Goal: Information Seeking & Learning: Understand process/instructions

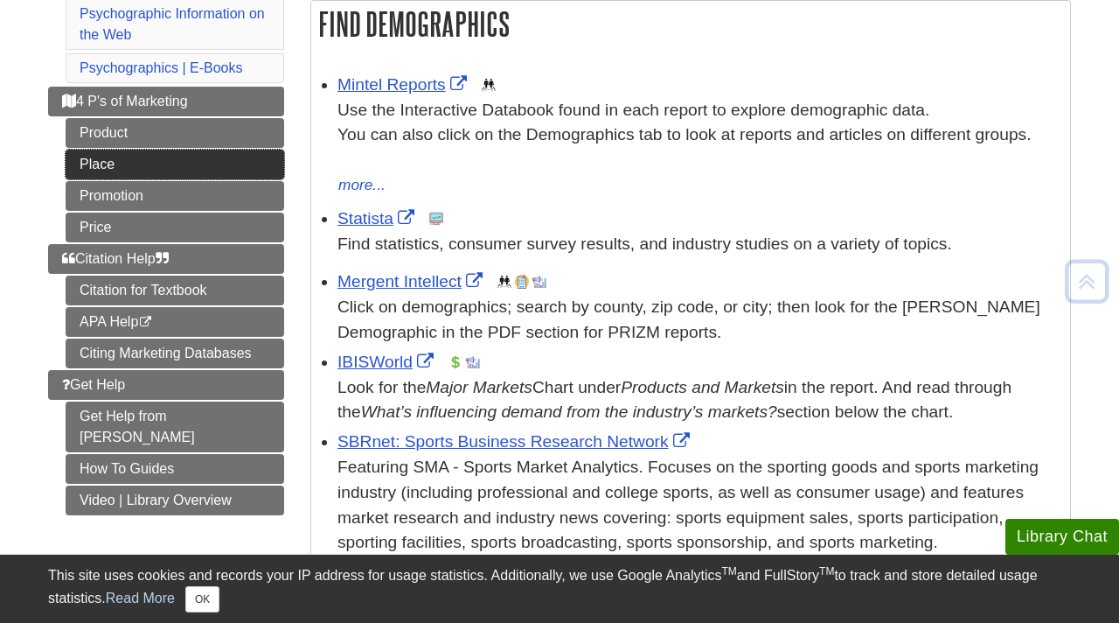
scroll to position [308, 0]
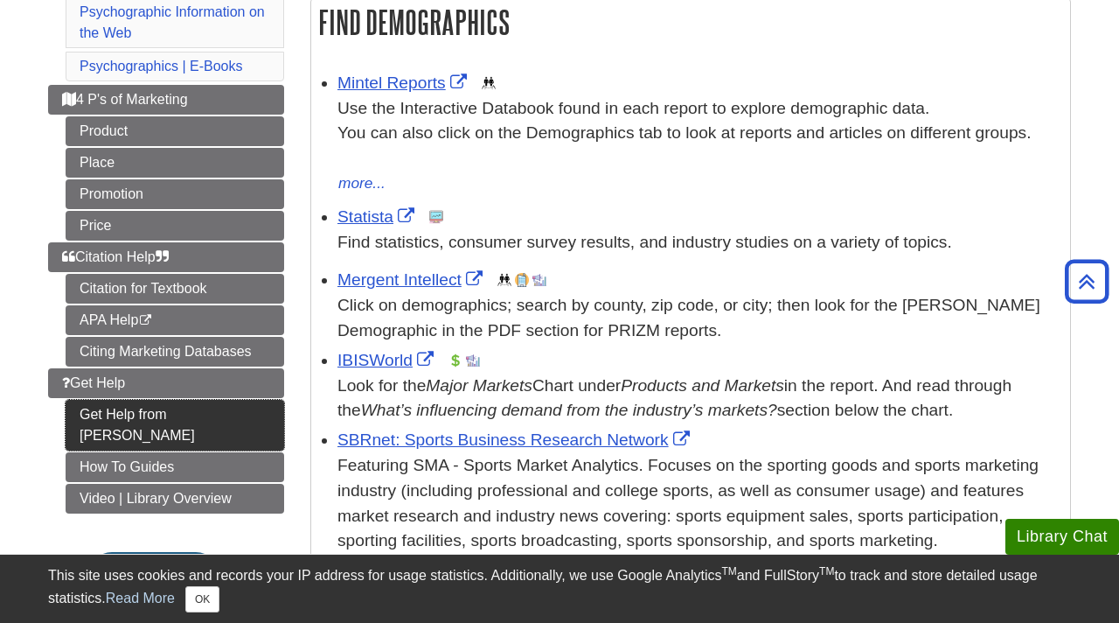
click at [161, 422] on link "Get Help from [PERSON_NAME]" at bounding box center [175, 425] width 219 height 51
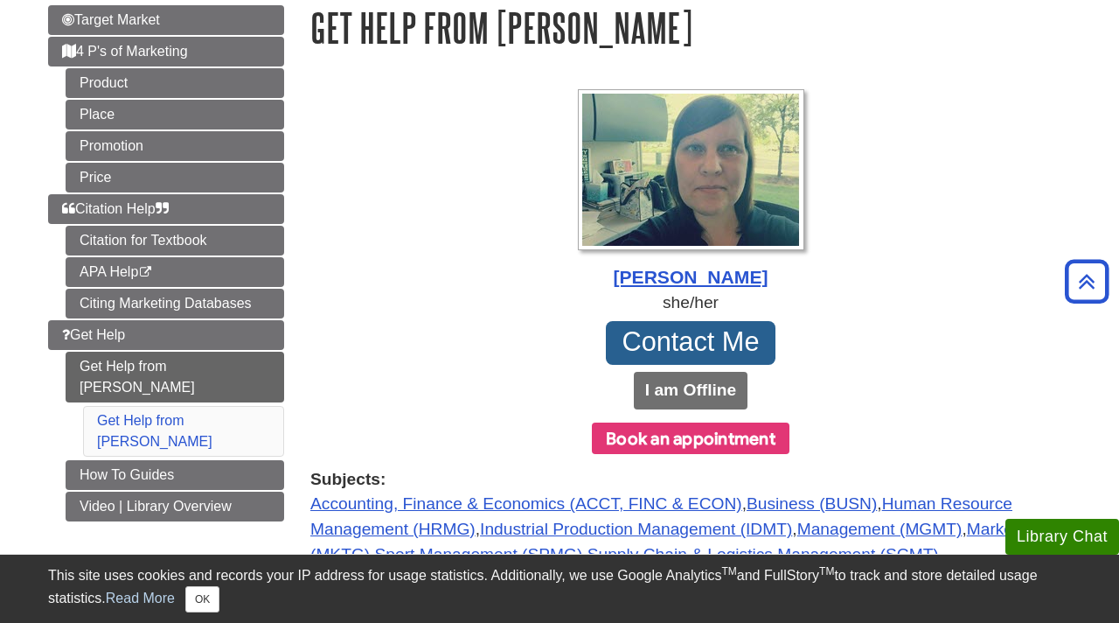
scroll to position [380, 0]
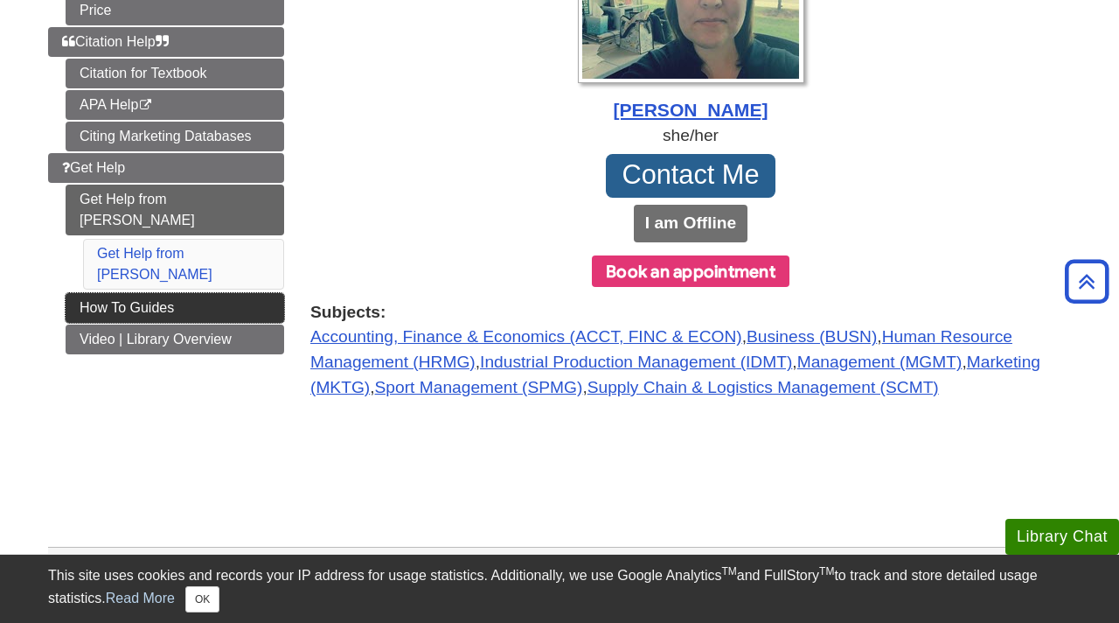
click at [211, 293] on link "How To Guides" at bounding box center [175, 308] width 219 height 30
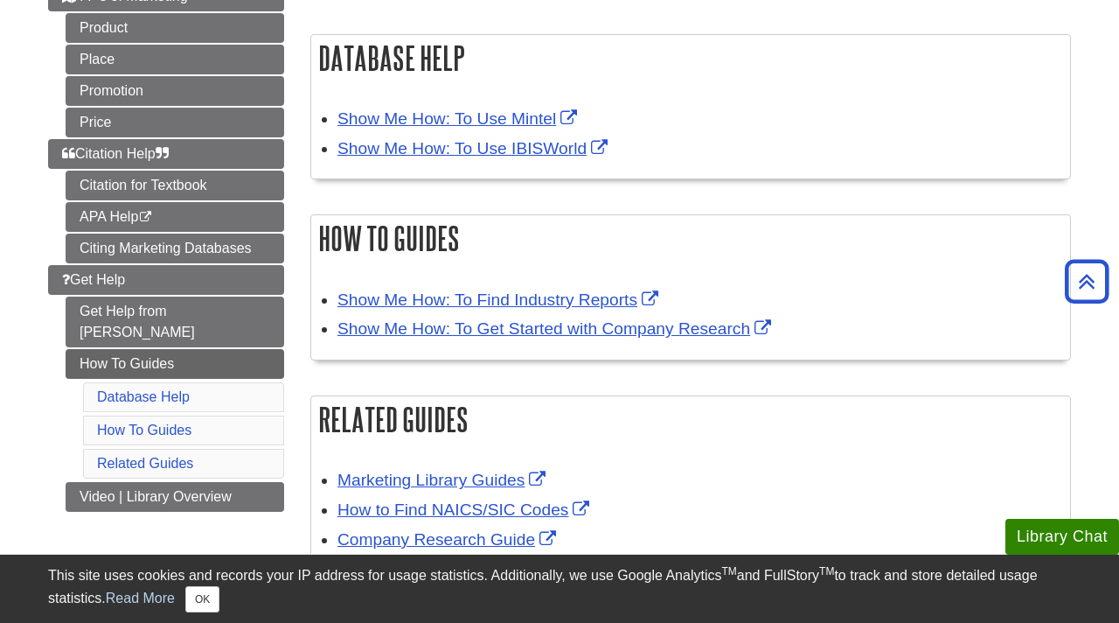
scroll to position [243, 0]
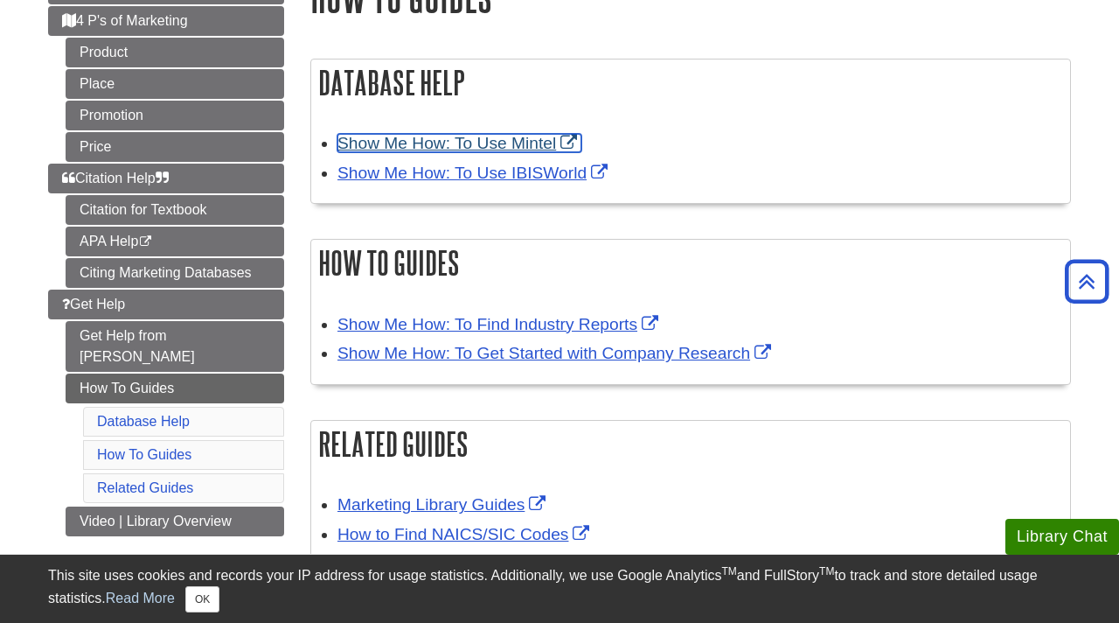
click at [575, 140] on link "Show Me How: To Use Mintel" at bounding box center [460, 143] width 244 height 18
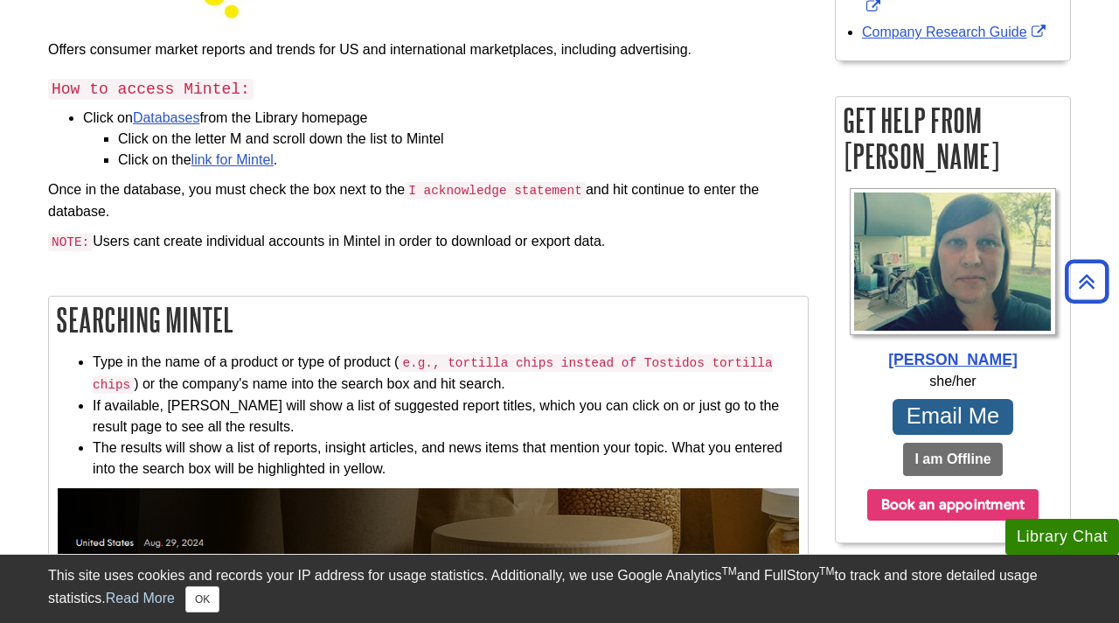
scroll to position [349, 0]
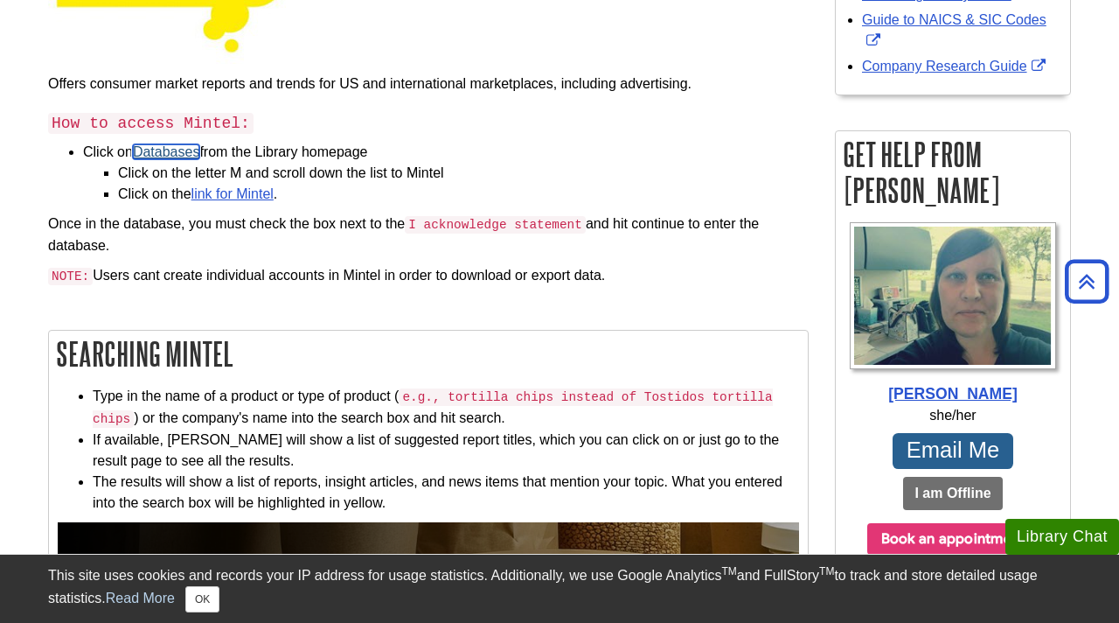
click at [194, 146] on link "Databases" at bounding box center [166, 151] width 67 height 15
drag, startPoint x: 221, startPoint y: 223, endPoint x: 296, endPoint y: 252, distance: 79.7
click at [296, 252] on p "Once in the database, you must check the box next to the I acknowledge statemen…" at bounding box center [428, 234] width 761 height 43
click at [199, 276] on p "NOTE: Users cant create individual accounts in Mintel in order to download or e…" at bounding box center [428, 276] width 761 height 22
drag, startPoint x: 199, startPoint y: 276, endPoint x: 352, endPoint y: 279, distance: 153.1
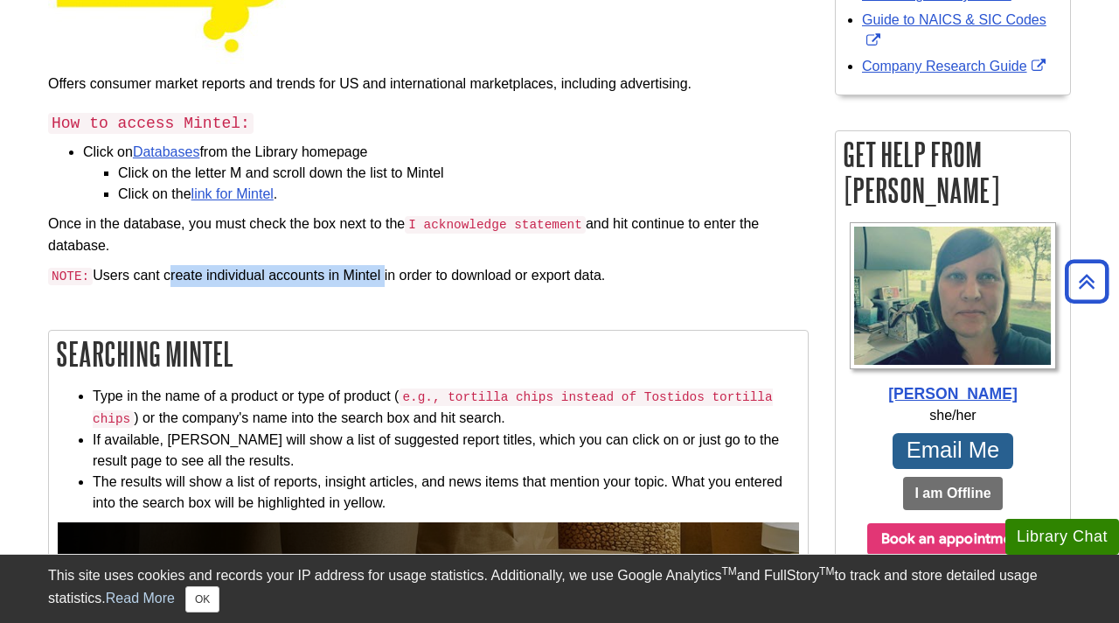
click at [352, 279] on p "NOTE: Users cant create individual accounts in Mintel in order to download or e…" at bounding box center [428, 276] width 761 height 22
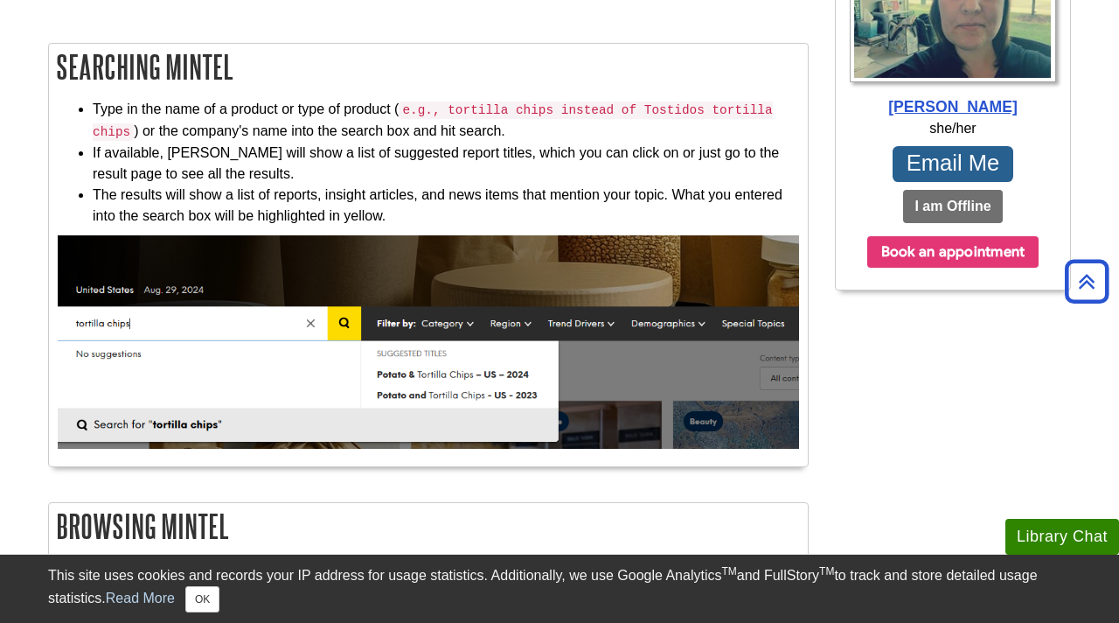
scroll to position [640, 0]
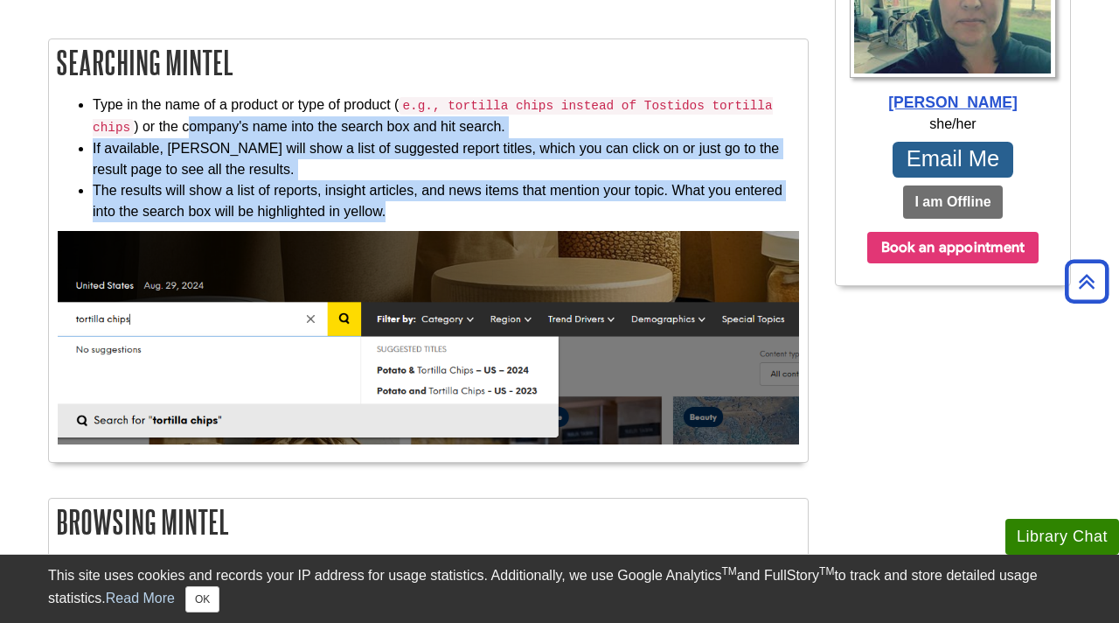
drag, startPoint x: 186, startPoint y: 123, endPoint x: 462, endPoint y: 203, distance: 286.7
click at [462, 203] on ul "Type in the name of a product or type of product ( e.g., tortilla chips instead…" at bounding box center [429, 157] width 742 height 127
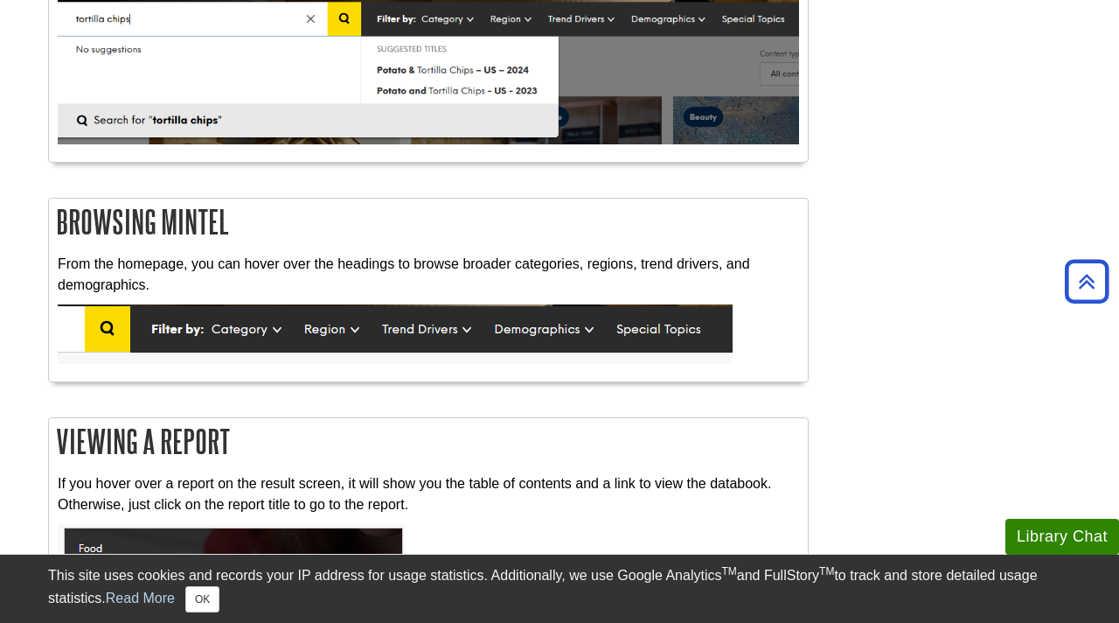
scroll to position [944, 0]
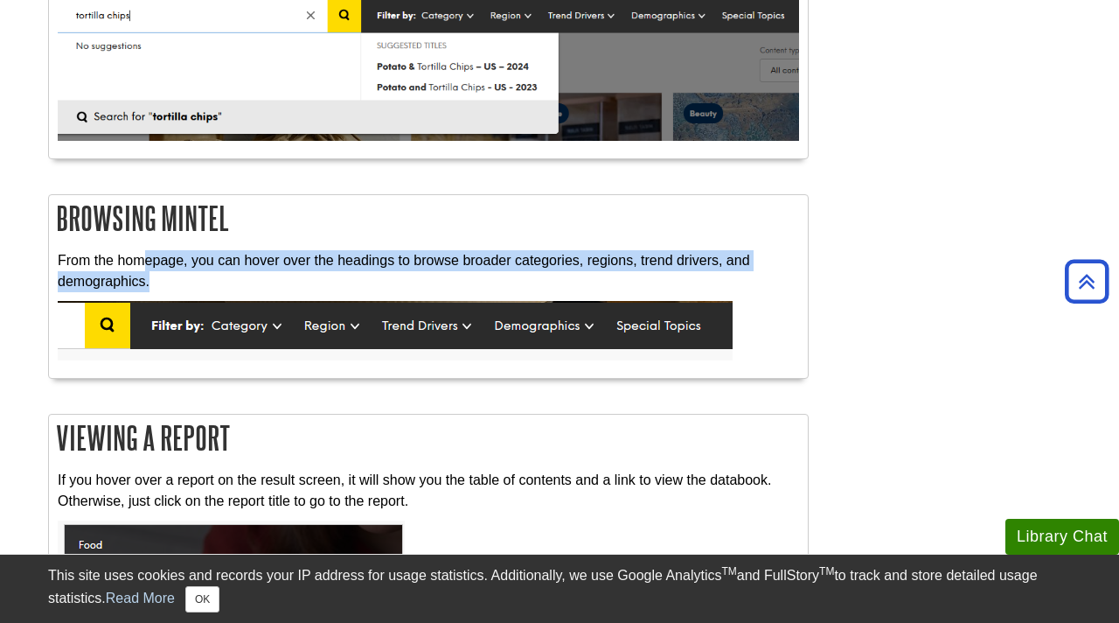
drag, startPoint x: 146, startPoint y: 249, endPoint x: 148, endPoint y: 272, distance: 22.8
click at [148, 272] on p "From the homepage, you can hover over the headings to browse broader categories…" at bounding box center [429, 271] width 742 height 42
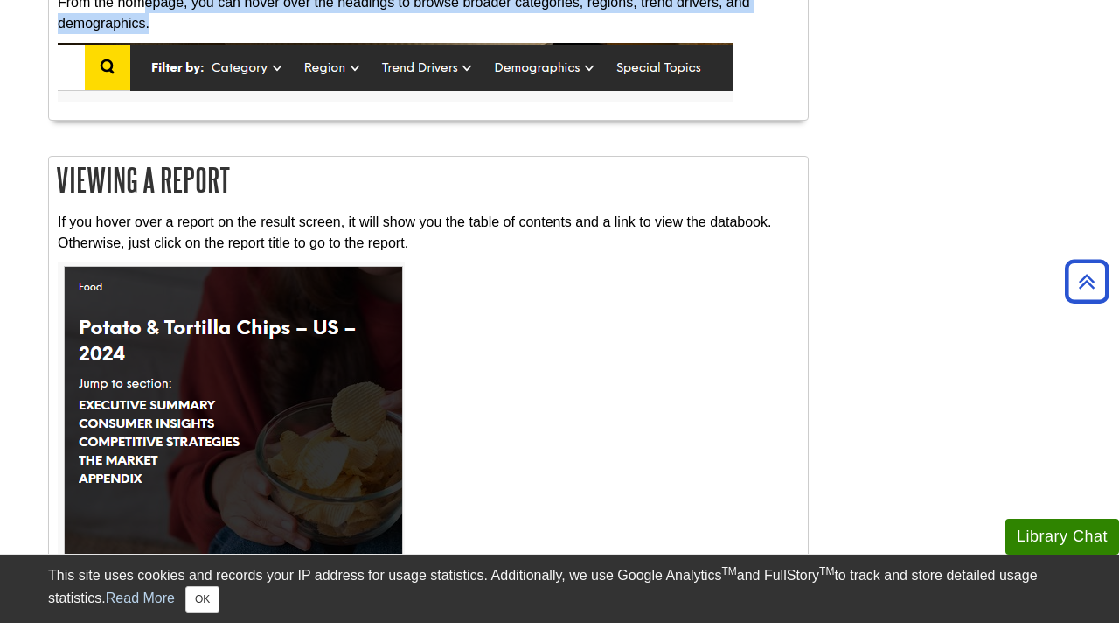
scroll to position [1203, 0]
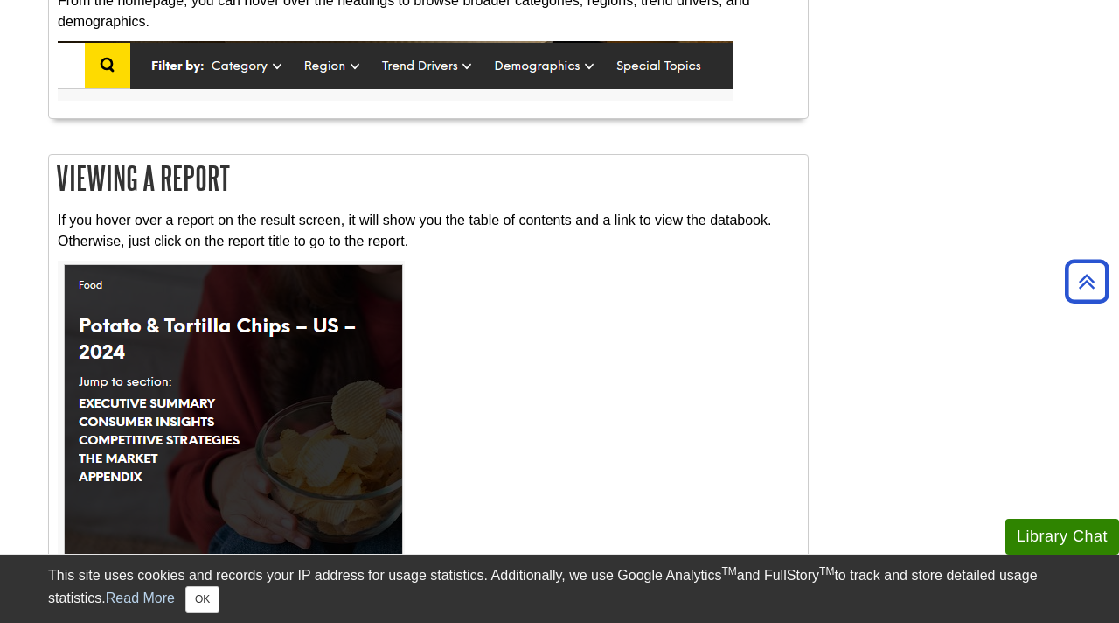
click at [158, 205] on div "If you hover over a report on the result screen, it will show you the table of …" at bounding box center [428, 631] width 759 height 861
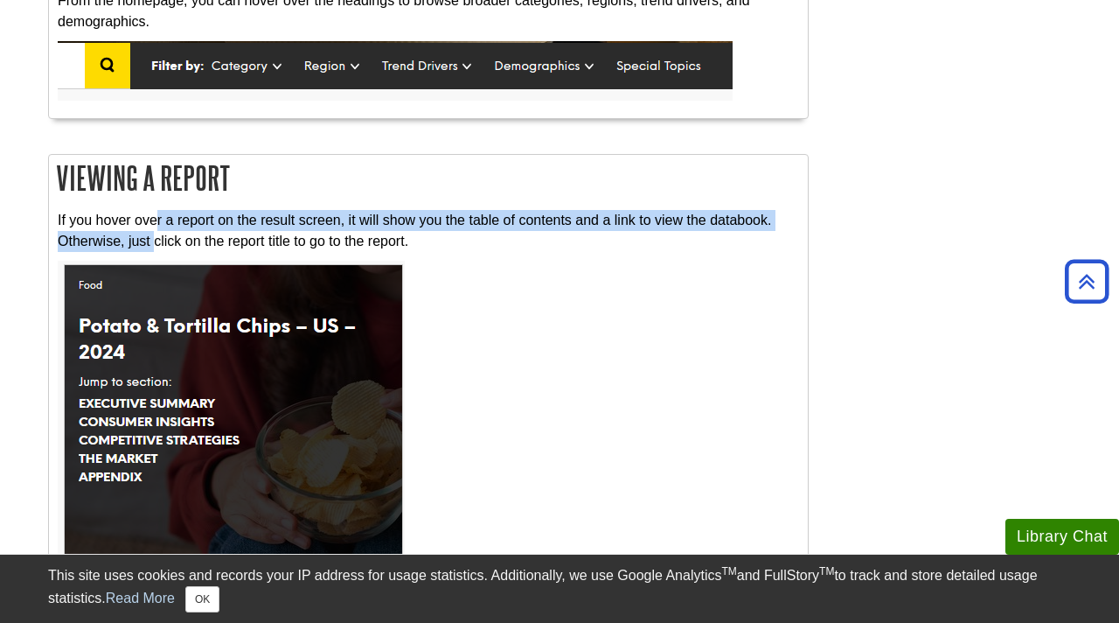
drag, startPoint x: 157, startPoint y: 213, endPoint x: 154, endPoint y: 233, distance: 19.4
click at [154, 233] on p "If you hover over a report on the result screen, it will show you the table of …" at bounding box center [429, 231] width 742 height 42
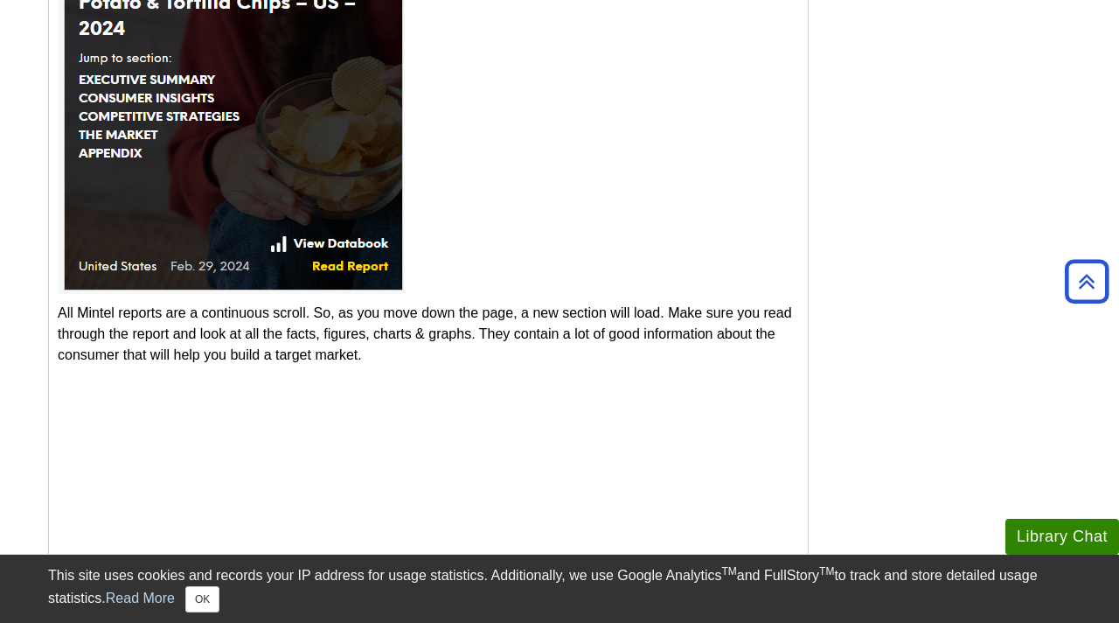
scroll to position [1542, 0]
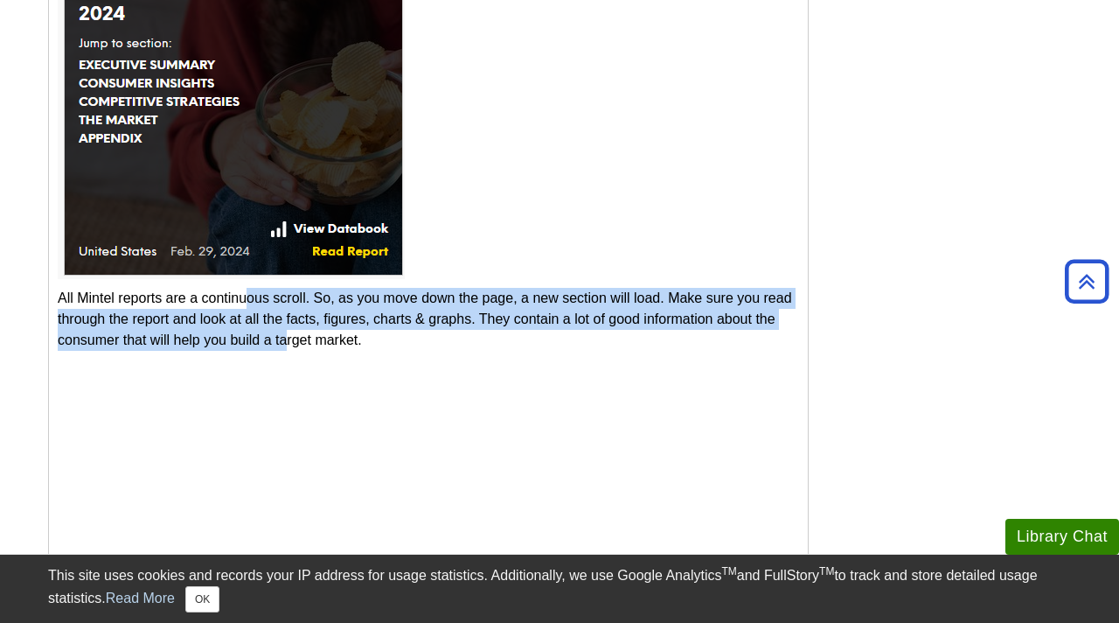
drag, startPoint x: 249, startPoint y: 295, endPoint x: 285, endPoint y: 336, distance: 54.5
click at [285, 336] on p "All Mintel reports are a continuous scroll. So, as you move down the page, a ne…" at bounding box center [429, 319] width 742 height 63
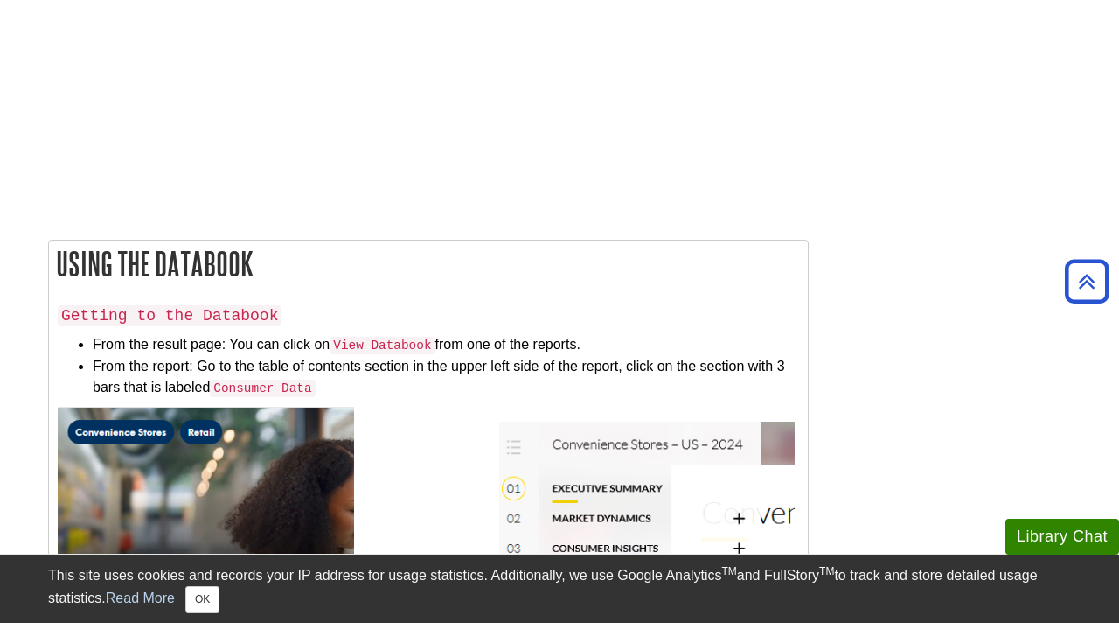
scroll to position [2532, 0]
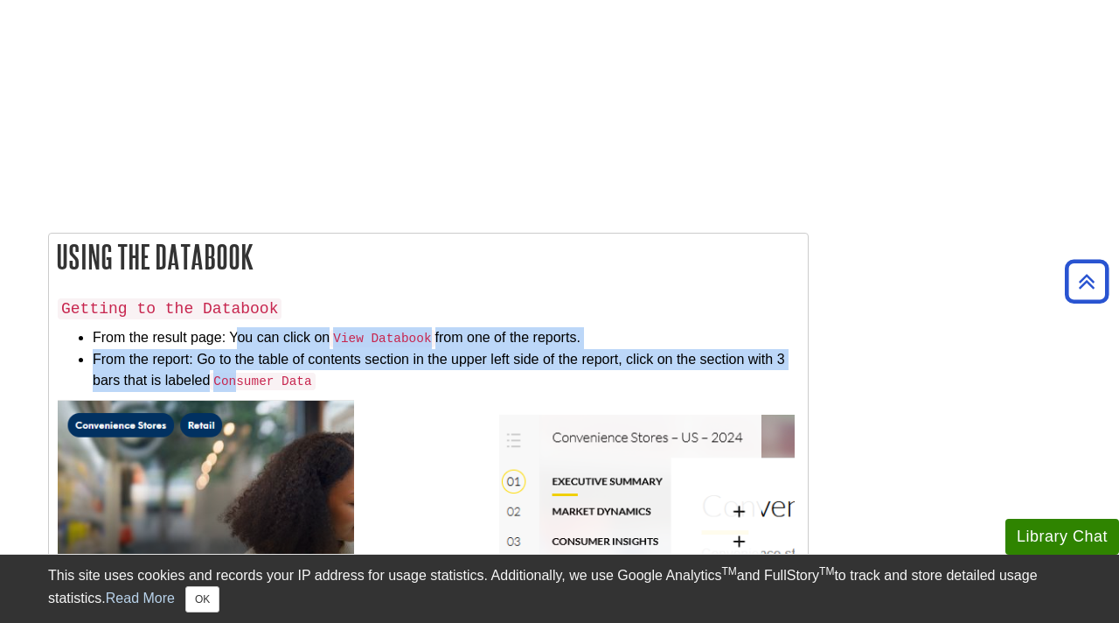
drag, startPoint x: 237, startPoint y: 327, endPoint x: 243, endPoint y: 370, distance: 43.3
click at [243, 370] on ul "From the result page: You can click on View Databook from one of the reports. F…" at bounding box center [429, 359] width 742 height 64
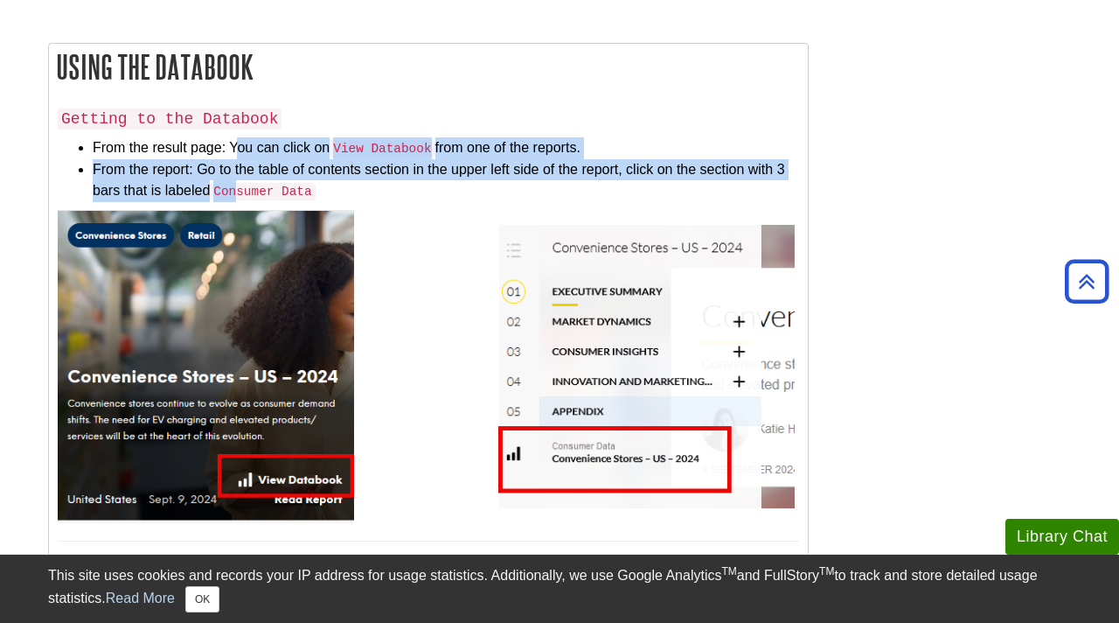
scroll to position [2720, 0]
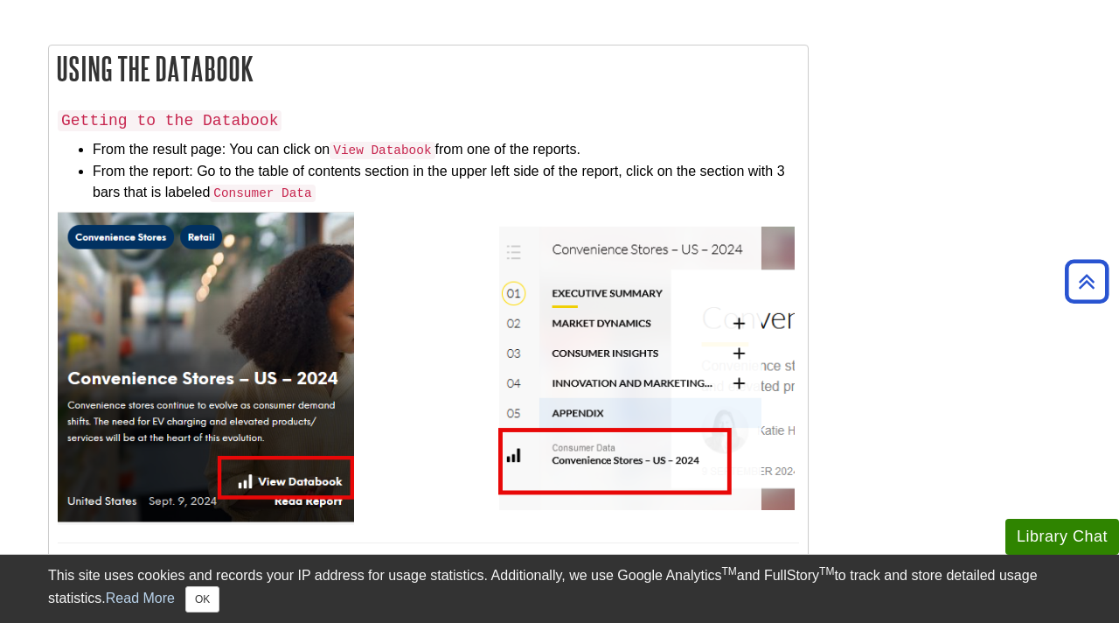
click at [164, 139] on li "From the result page: You can click on View Databook from one of the reports." at bounding box center [446, 150] width 707 height 22
click at [160, 141] on li "From the result page: You can click on View Databook from one of the reports." at bounding box center [446, 150] width 707 height 22
click at [260, 161] on li "From the report: Go to the table of contents section in the upper left side of …" at bounding box center [446, 182] width 707 height 43
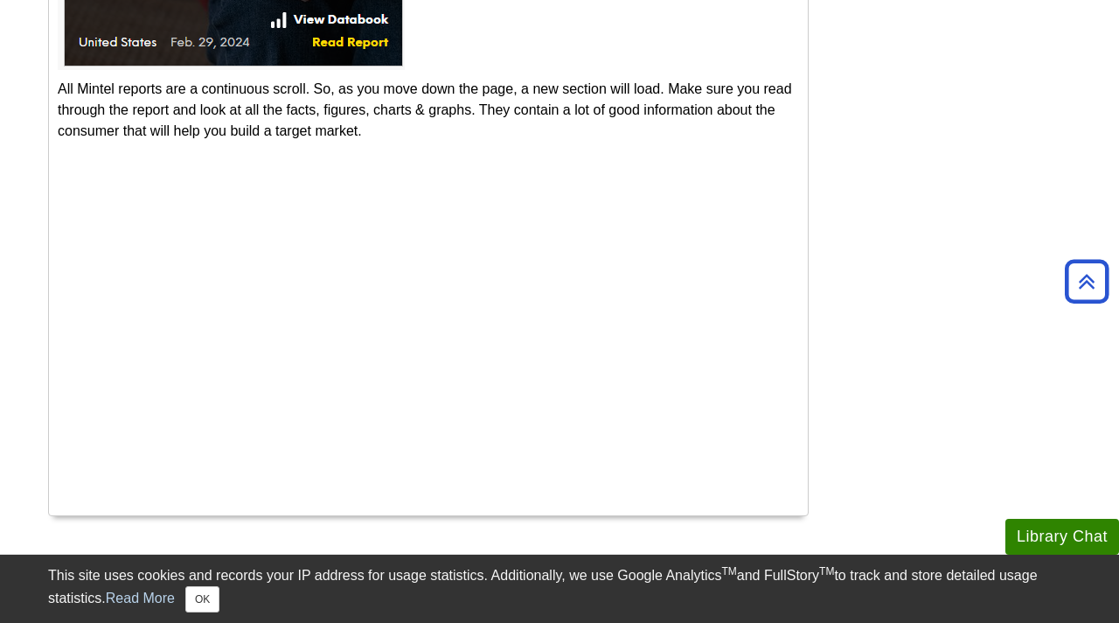
scroll to position [1752, 0]
drag, startPoint x: 316, startPoint y: 89, endPoint x: 380, endPoint y: 120, distance: 71.6
click at [380, 120] on p "All Mintel reports are a continuous scroll. So, as you move down the page, a ne…" at bounding box center [429, 109] width 742 height 63
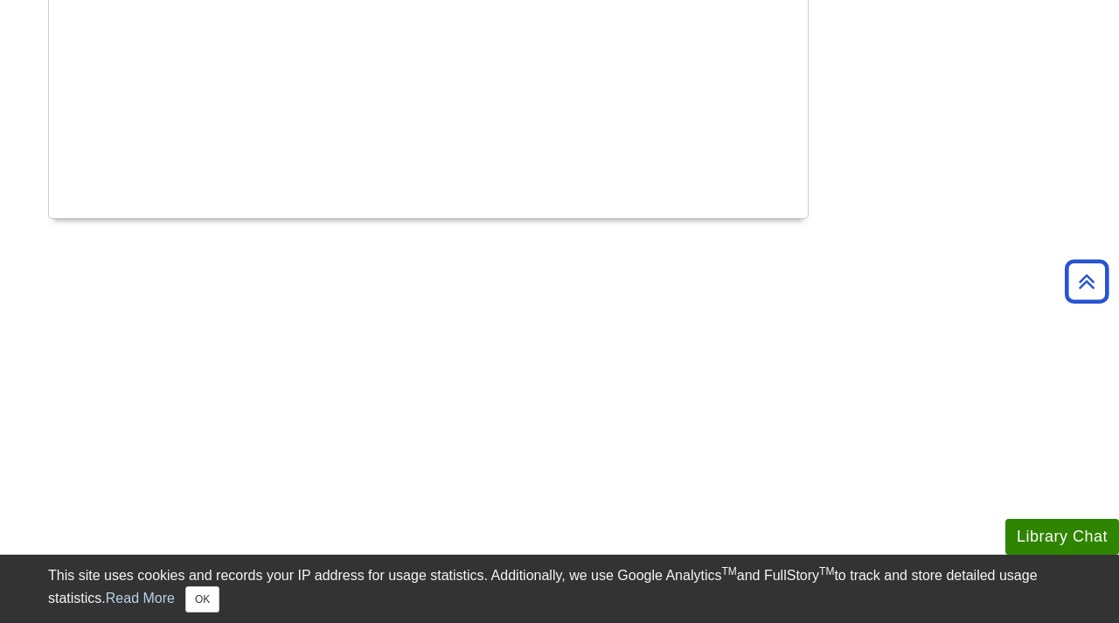
scroll to position [2052, 0]
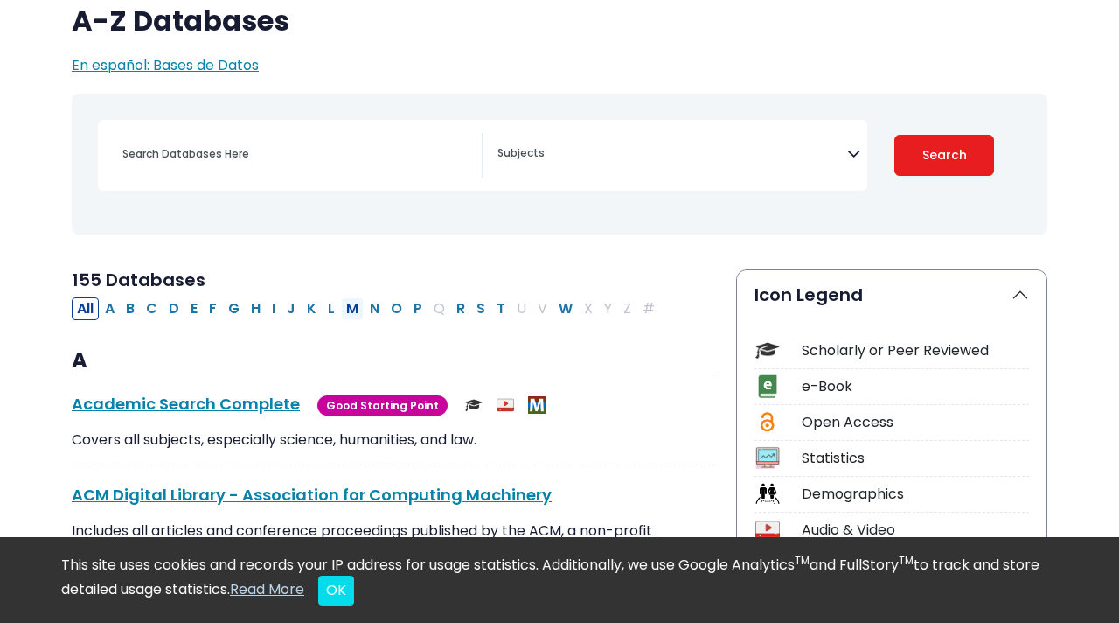
scroll to position [164, 0]
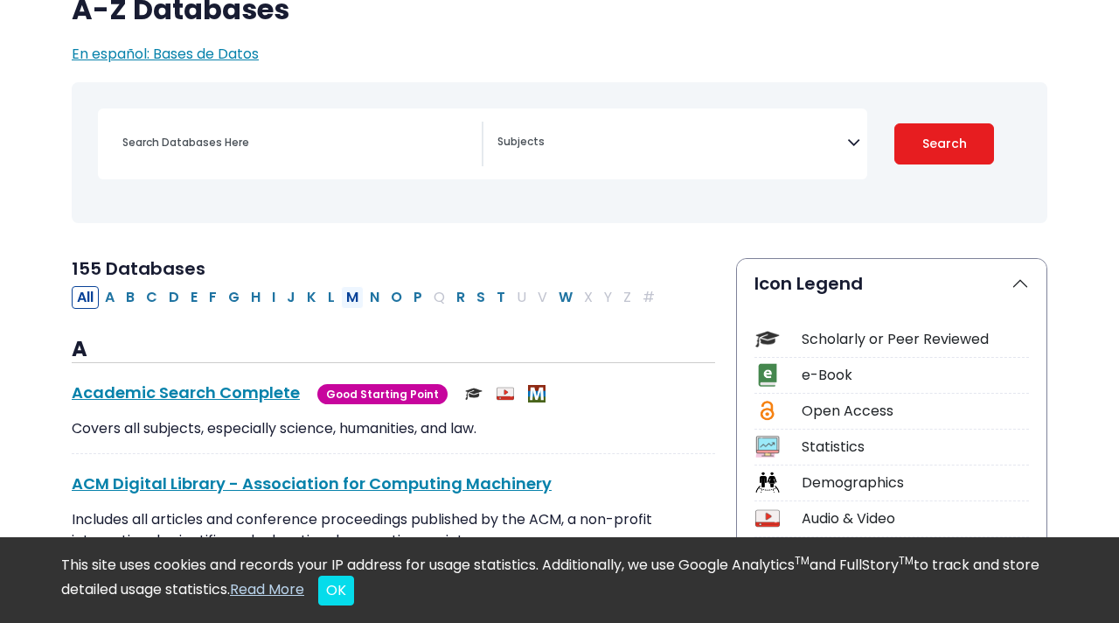
click at [348, 300] on button "M" at bounding box center [352, 297] width 23 height 23
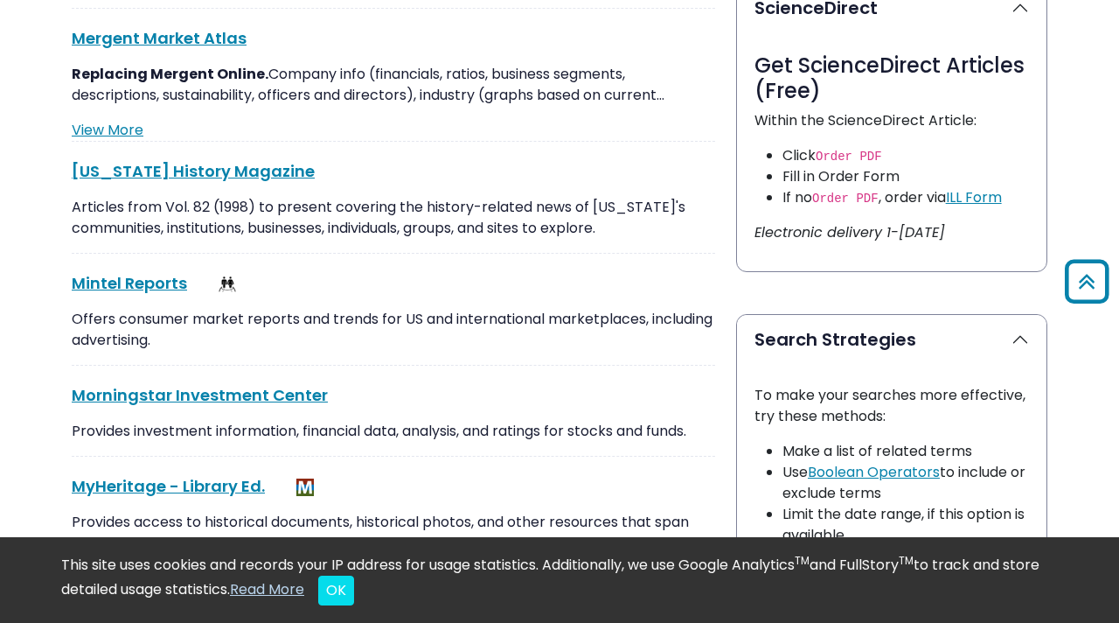
scroll to position [968, 0]
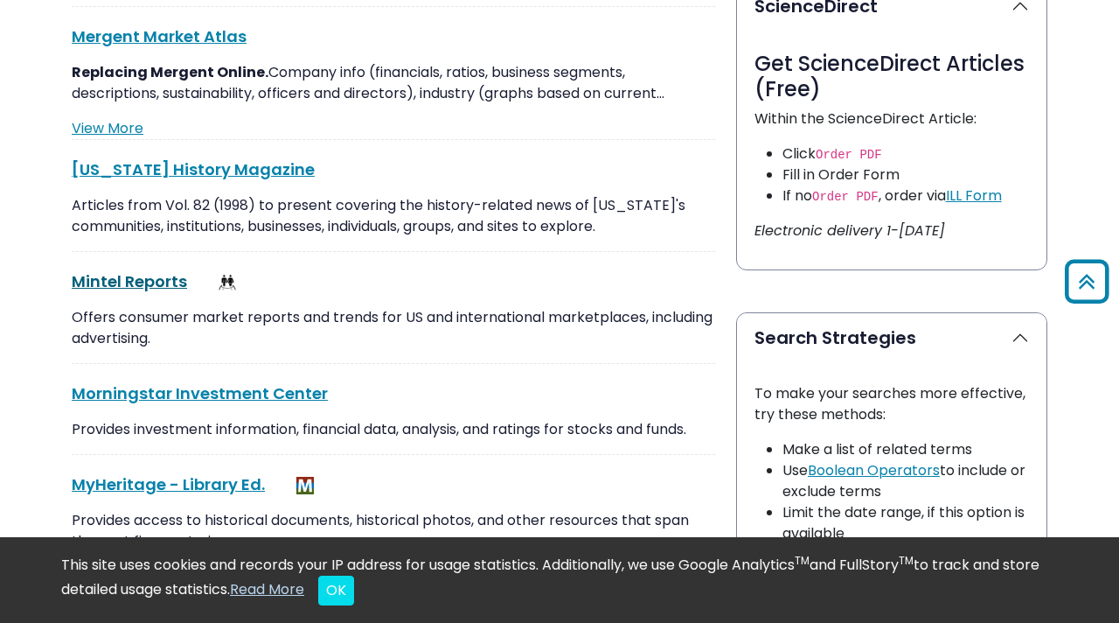
click at [151, 286] on link "Mintel Reports This link opens in a new window" at bounding box center [129, 281] width 115 height 22
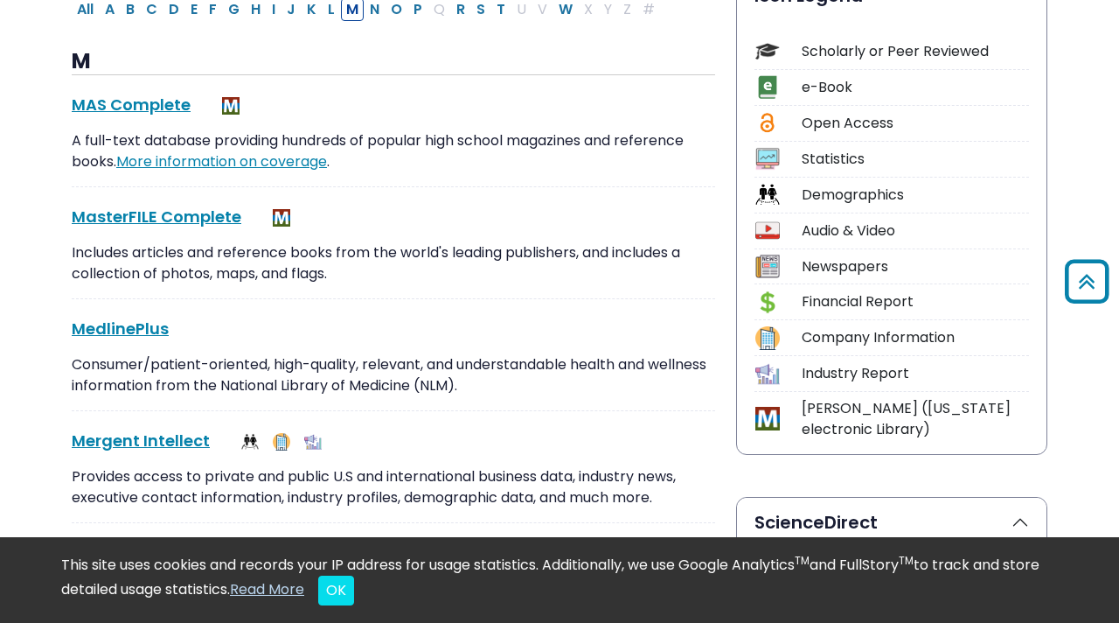
scroll to position [0, 0]
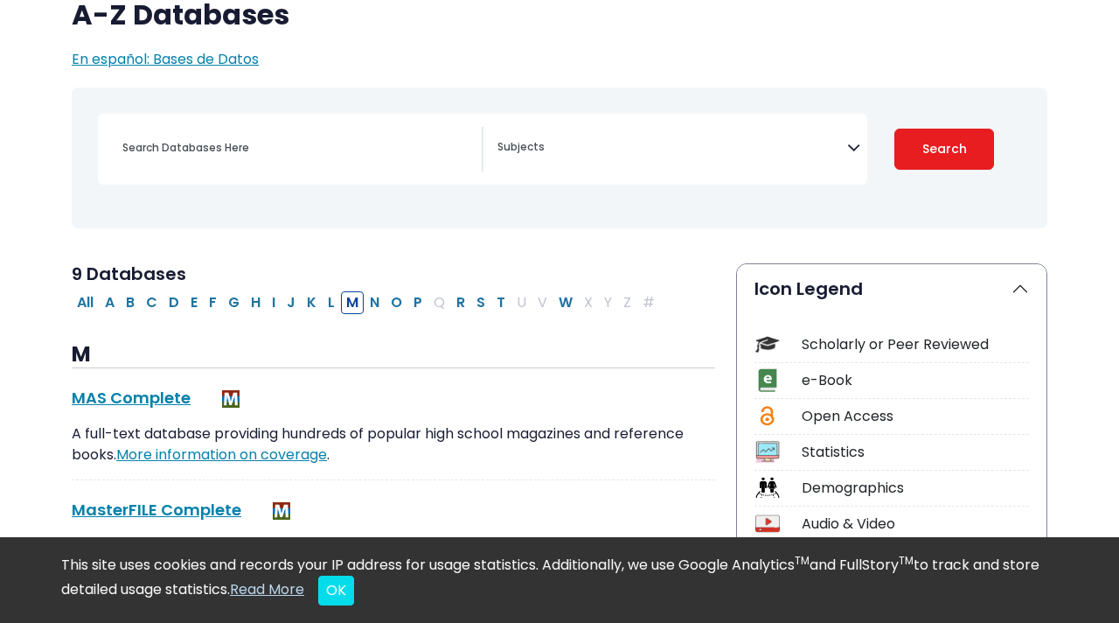
select select "Database Subject Filter"
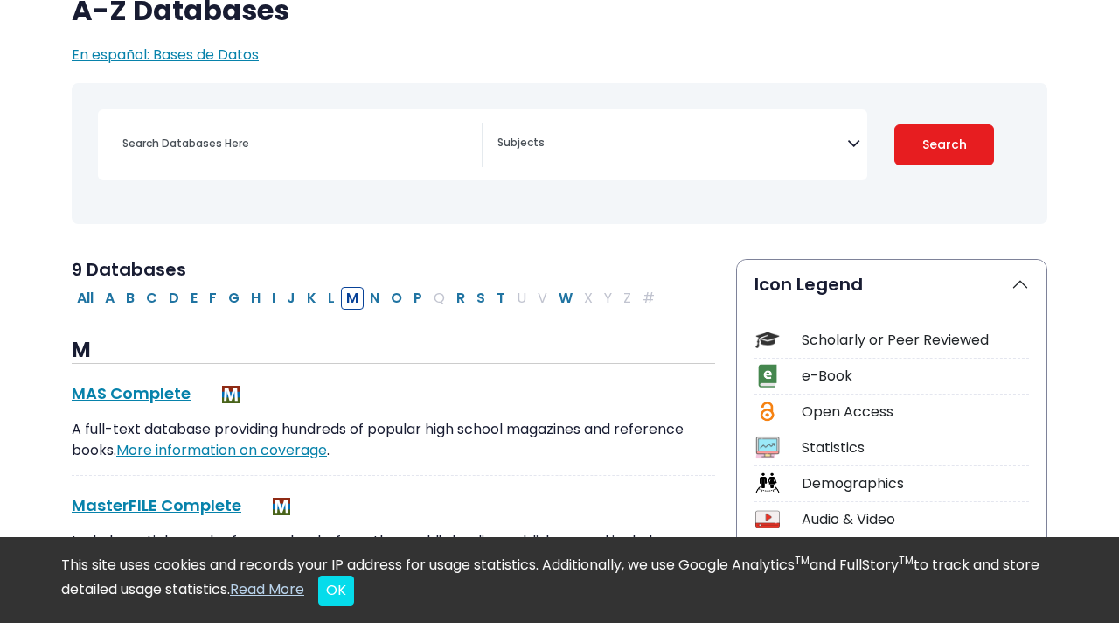
scroll to position [164, 0]
